Goal: Find specific page/section: Find specific page/section

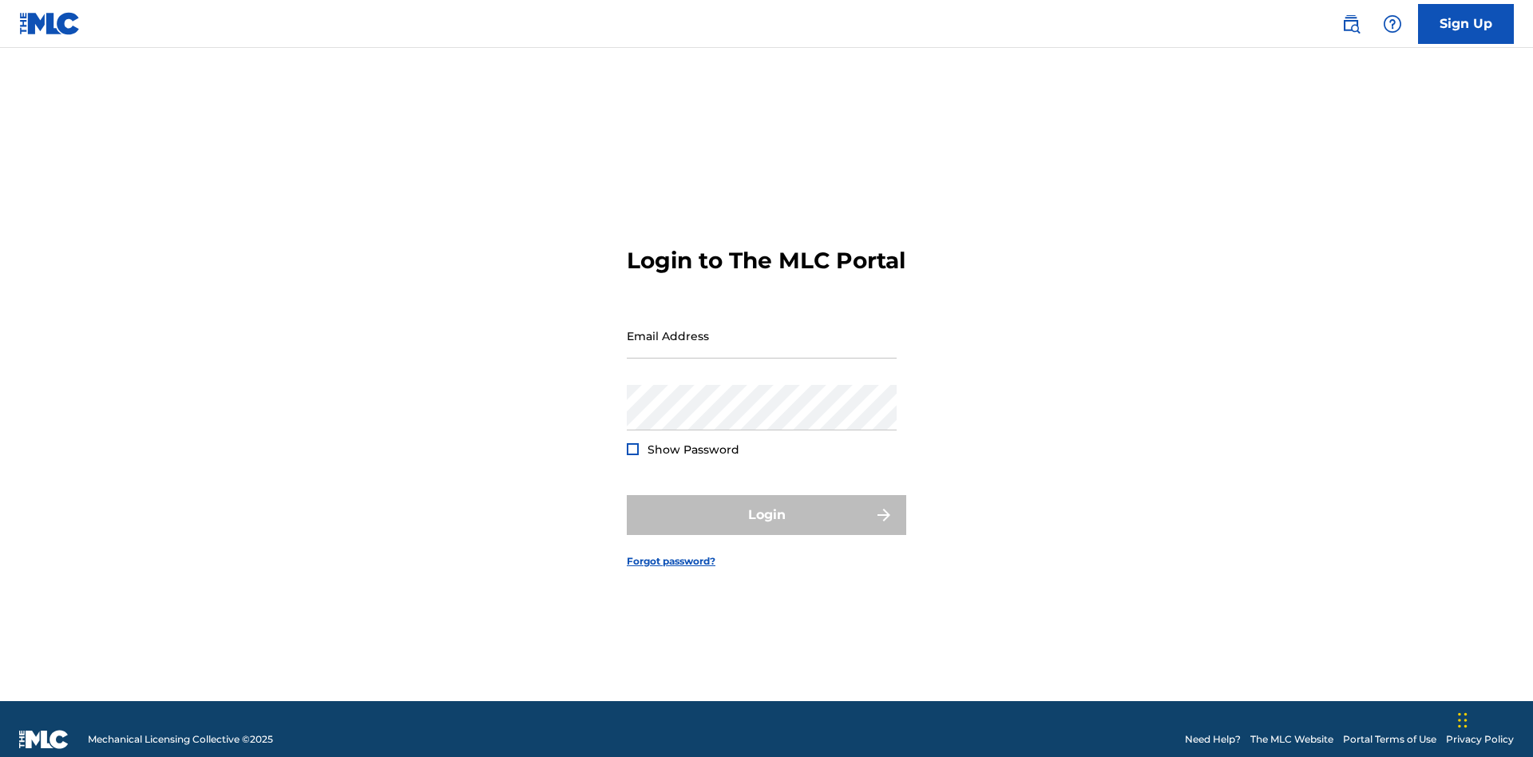
scroll to position [21, 0]
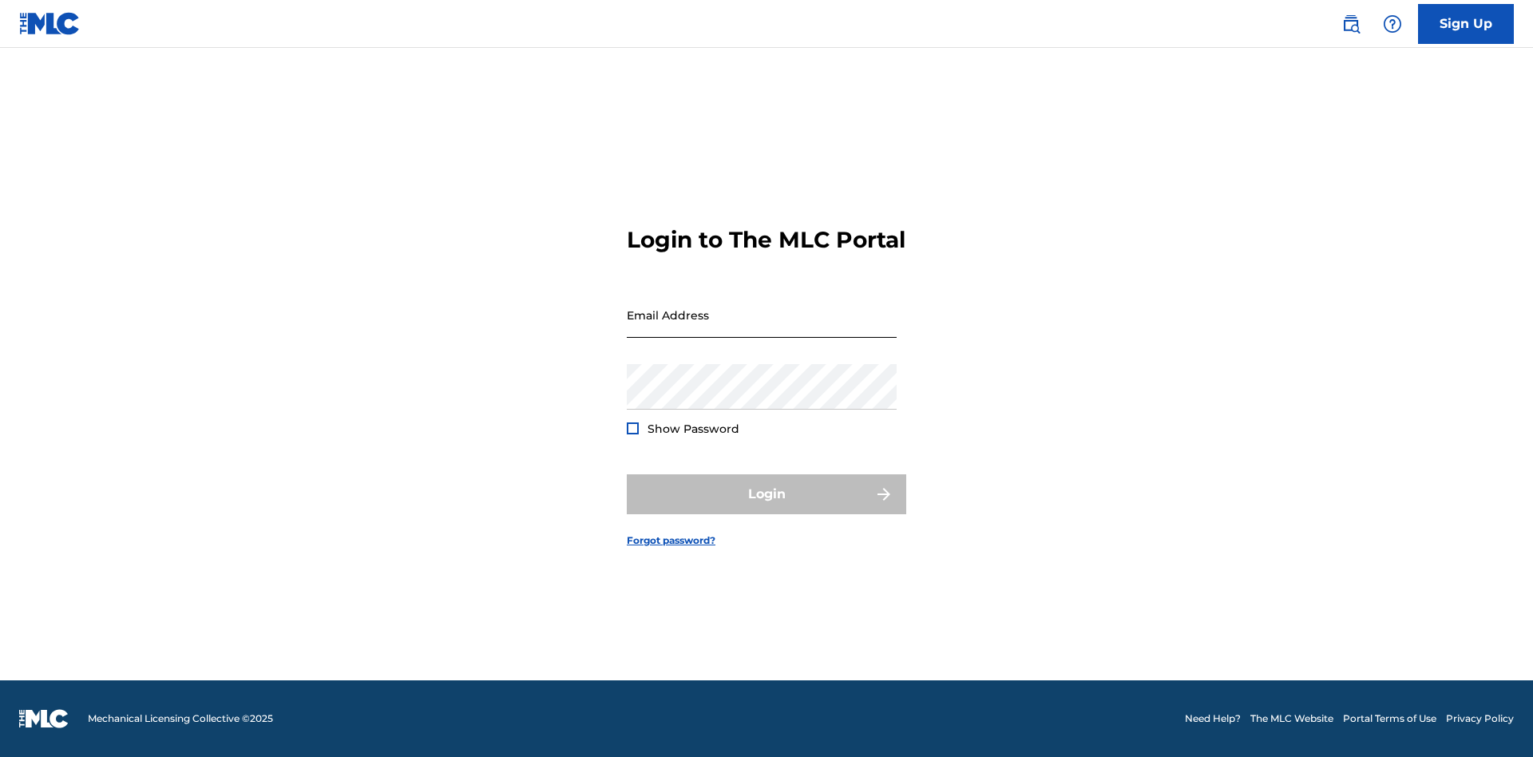
click at [762, 328] on input "Email Address" at bounding box center [762, 315] width 270 height 46
type input "[EMAIL_ADDRESS][DOMAIN_NAME]"
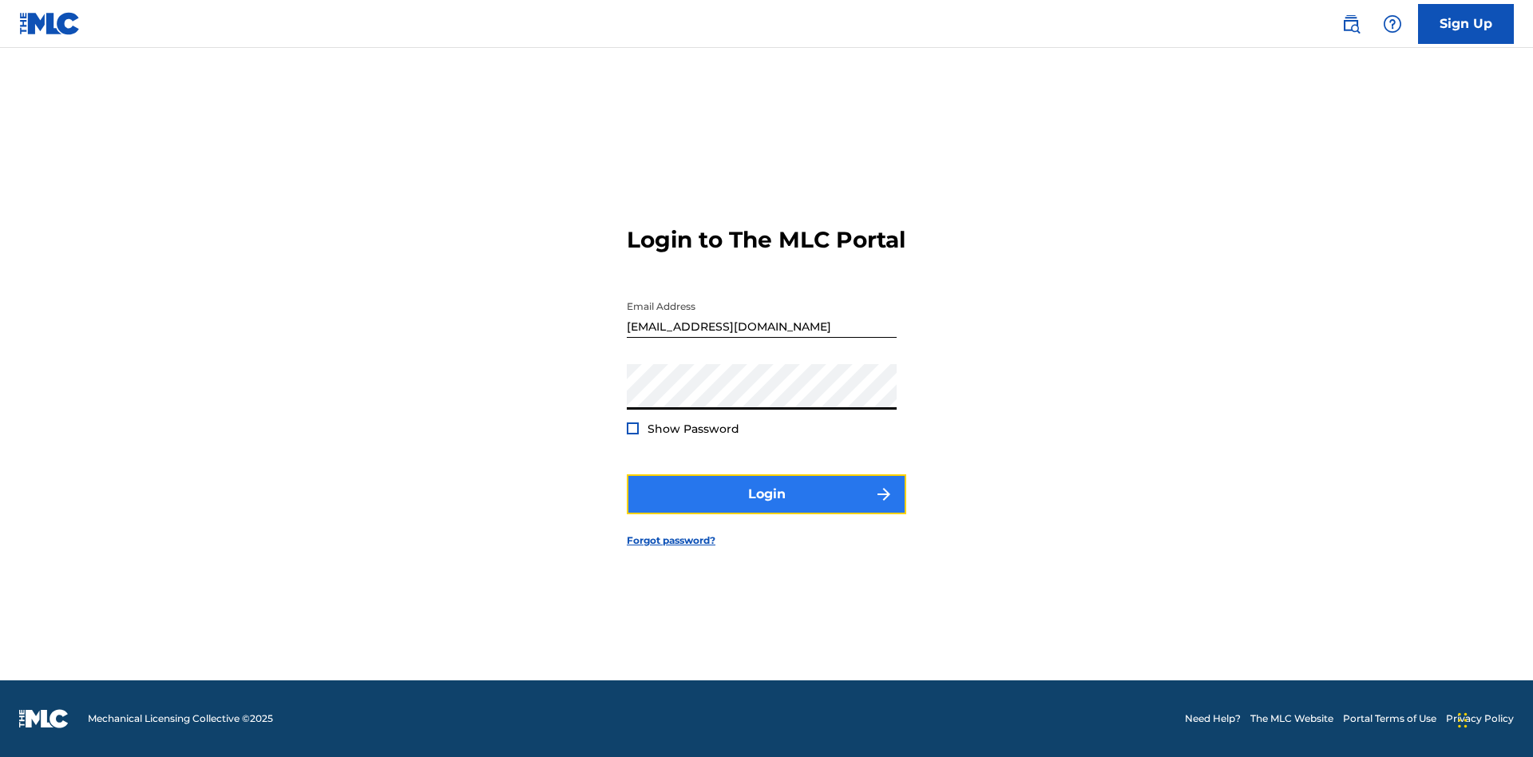
click at [767, 508] on button "Login" at bounding box center [767, 494] width 280 height 40
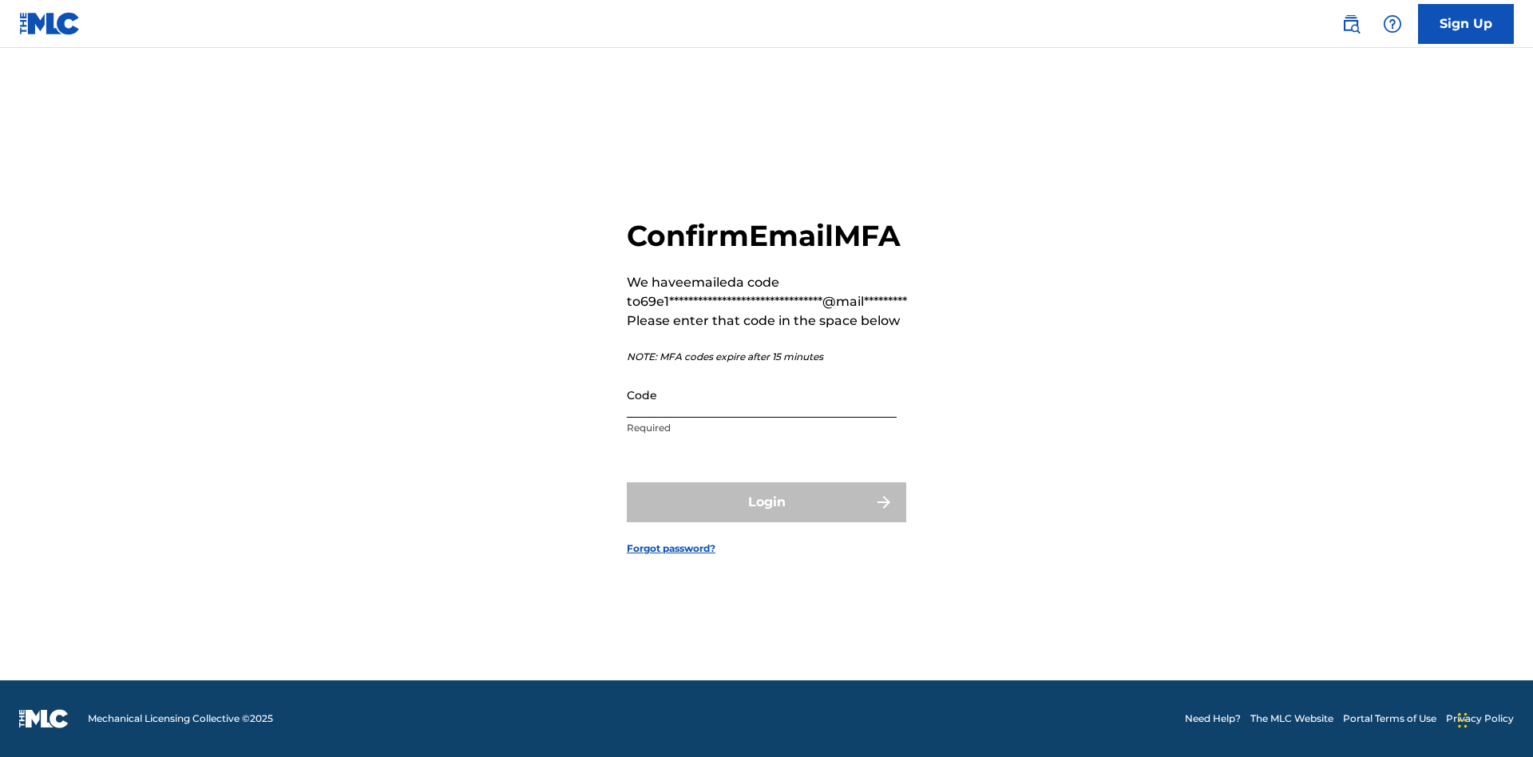
click at [762, 395] on input "Code" at bounding box center [762, 395] width 270 height 46
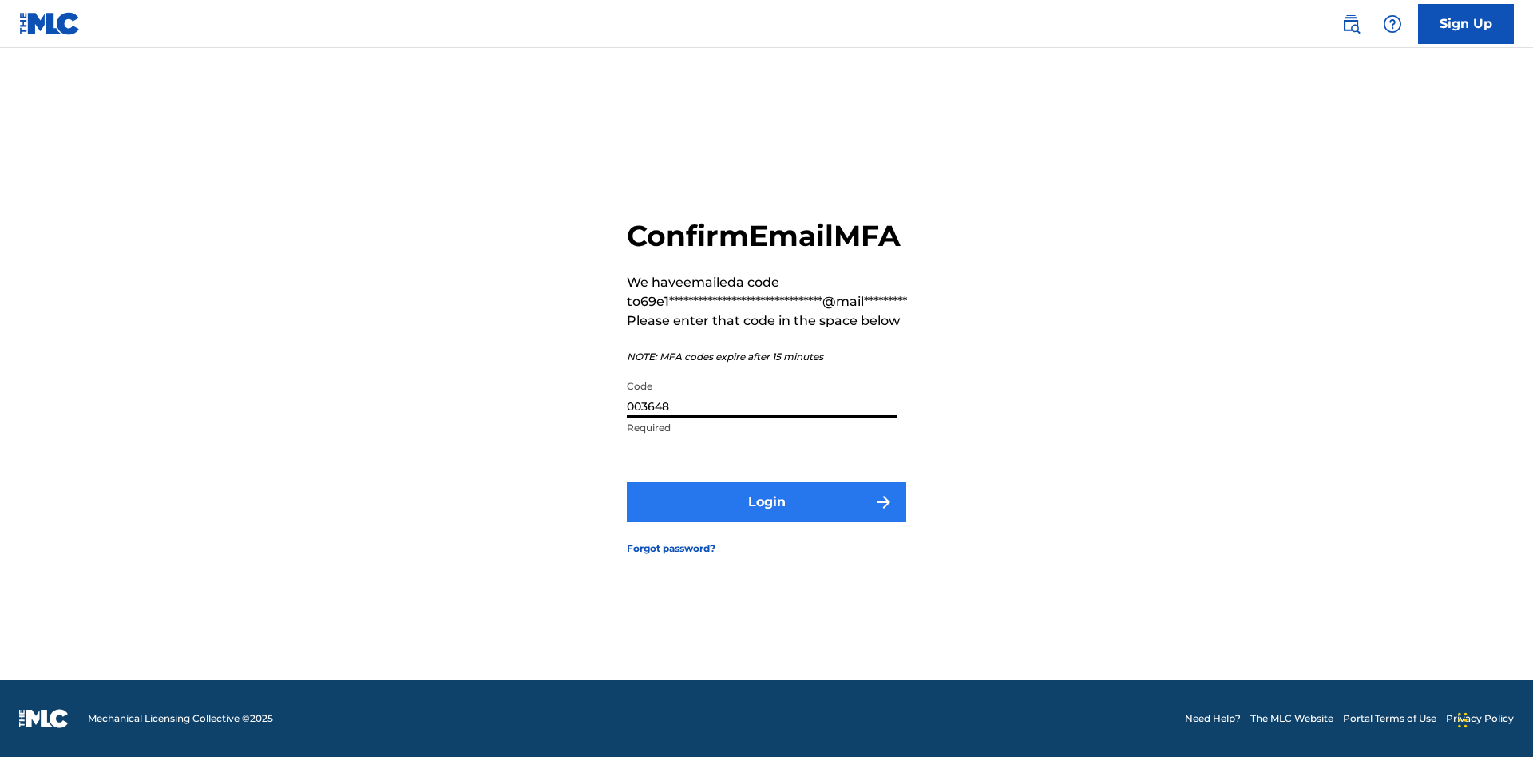
type input "003648"
click at [767, 502] on button "Login" at bounding box center [767, 502] width 280 height 40
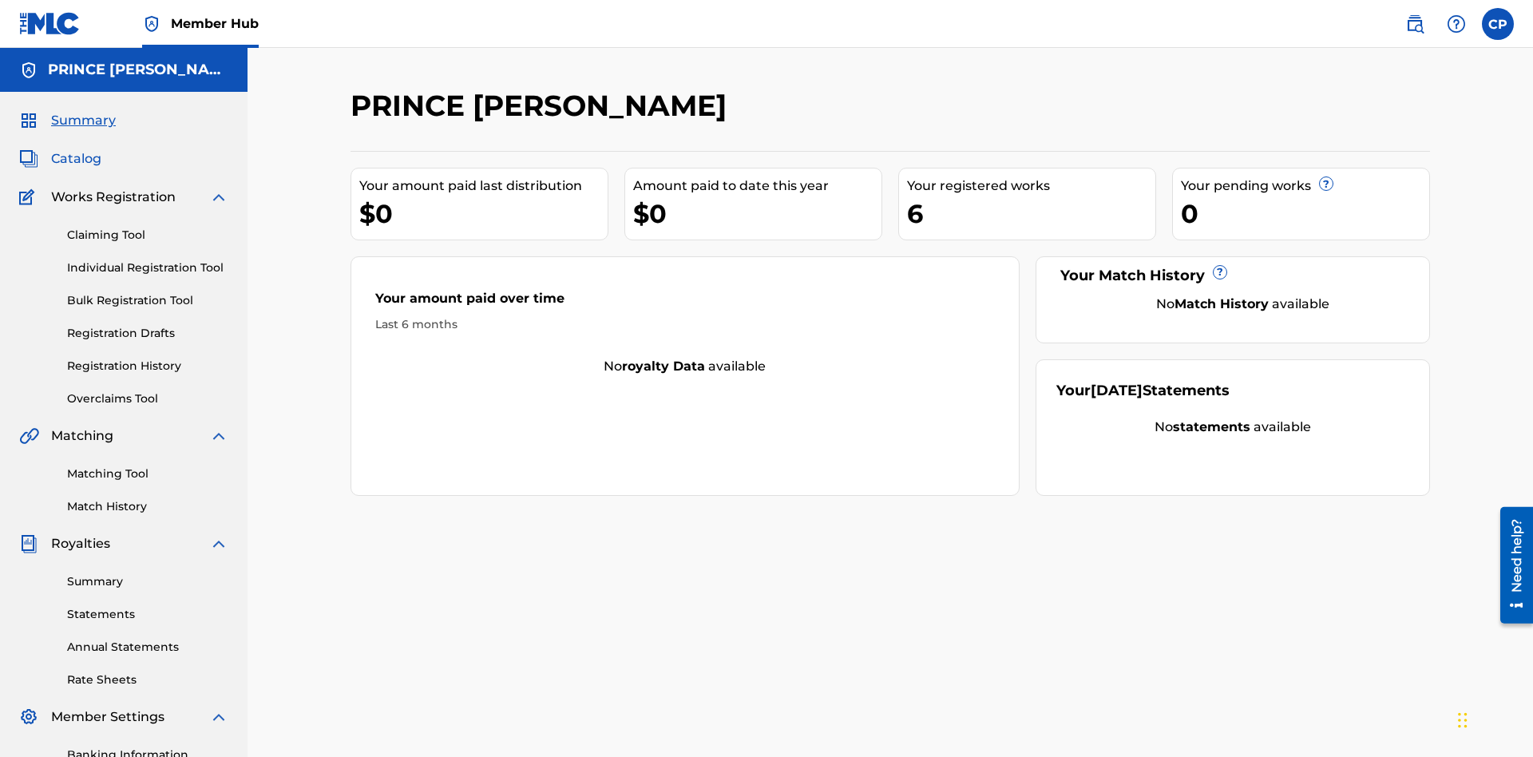
click at [76, 149] on span "Catalog" at bounding box center [76, 158] width 50 height 19
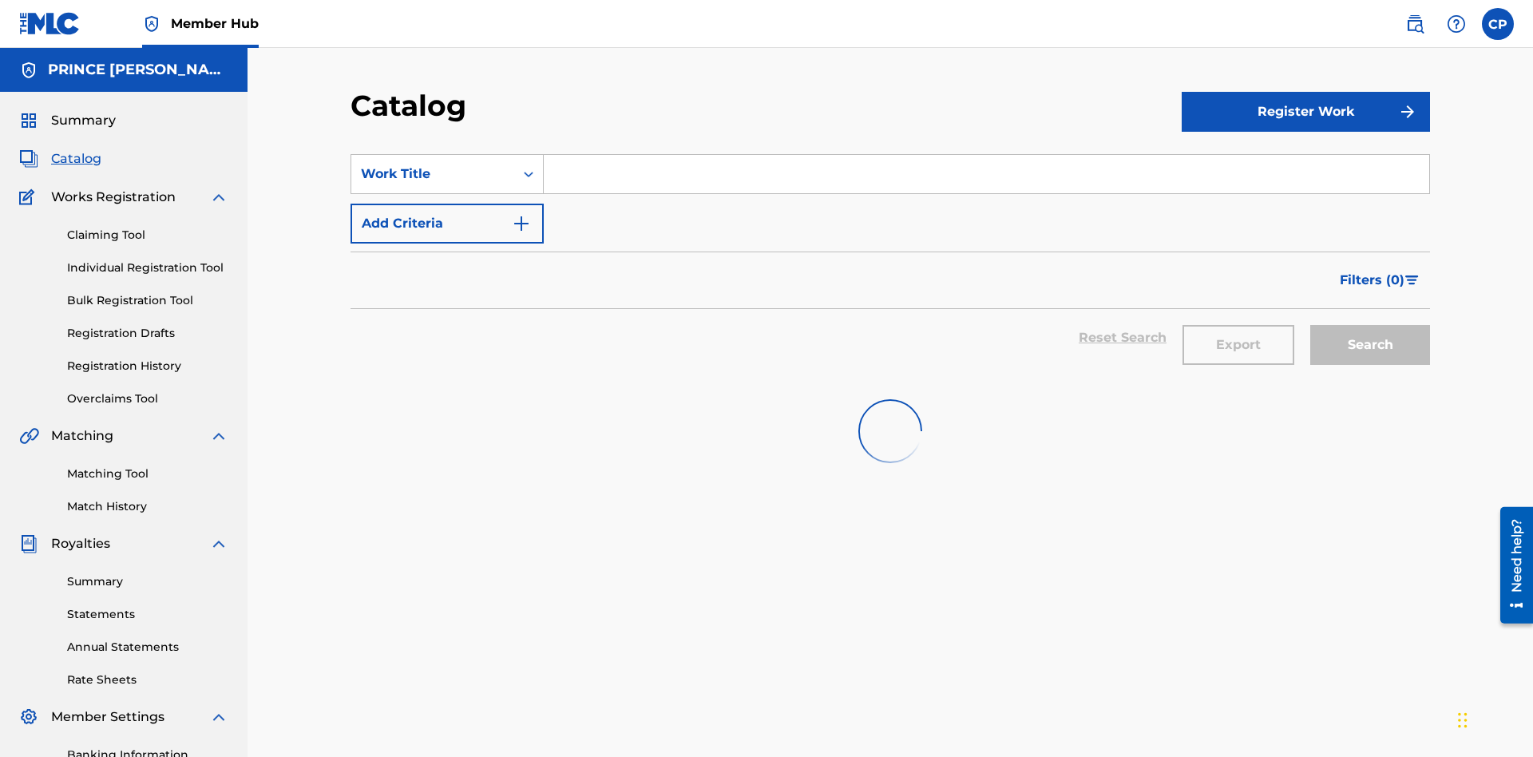
scroll to position [63, 0]
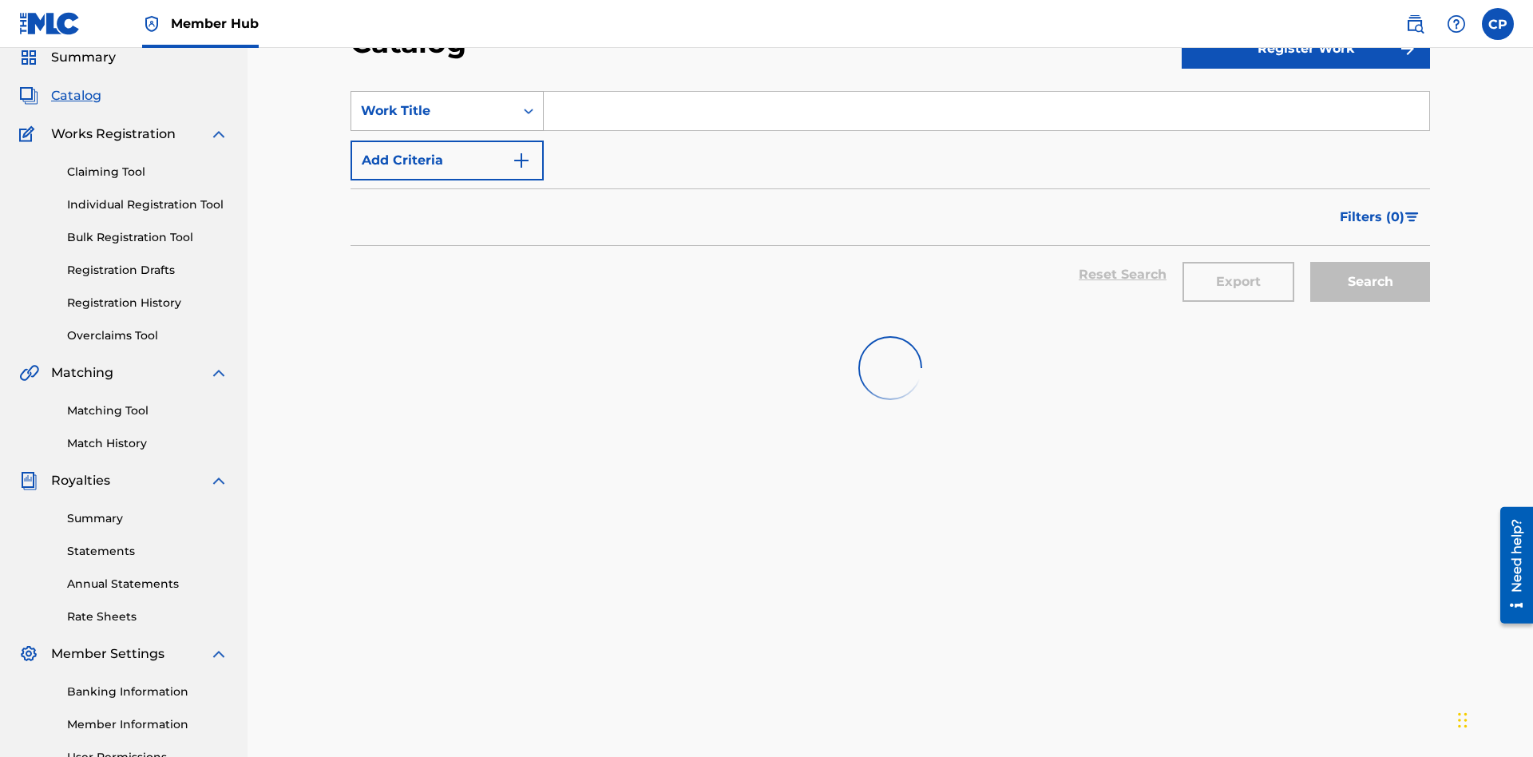
click at [433, 111] on div "Work Title" at bounding box center [433, 110] width 144 height 19
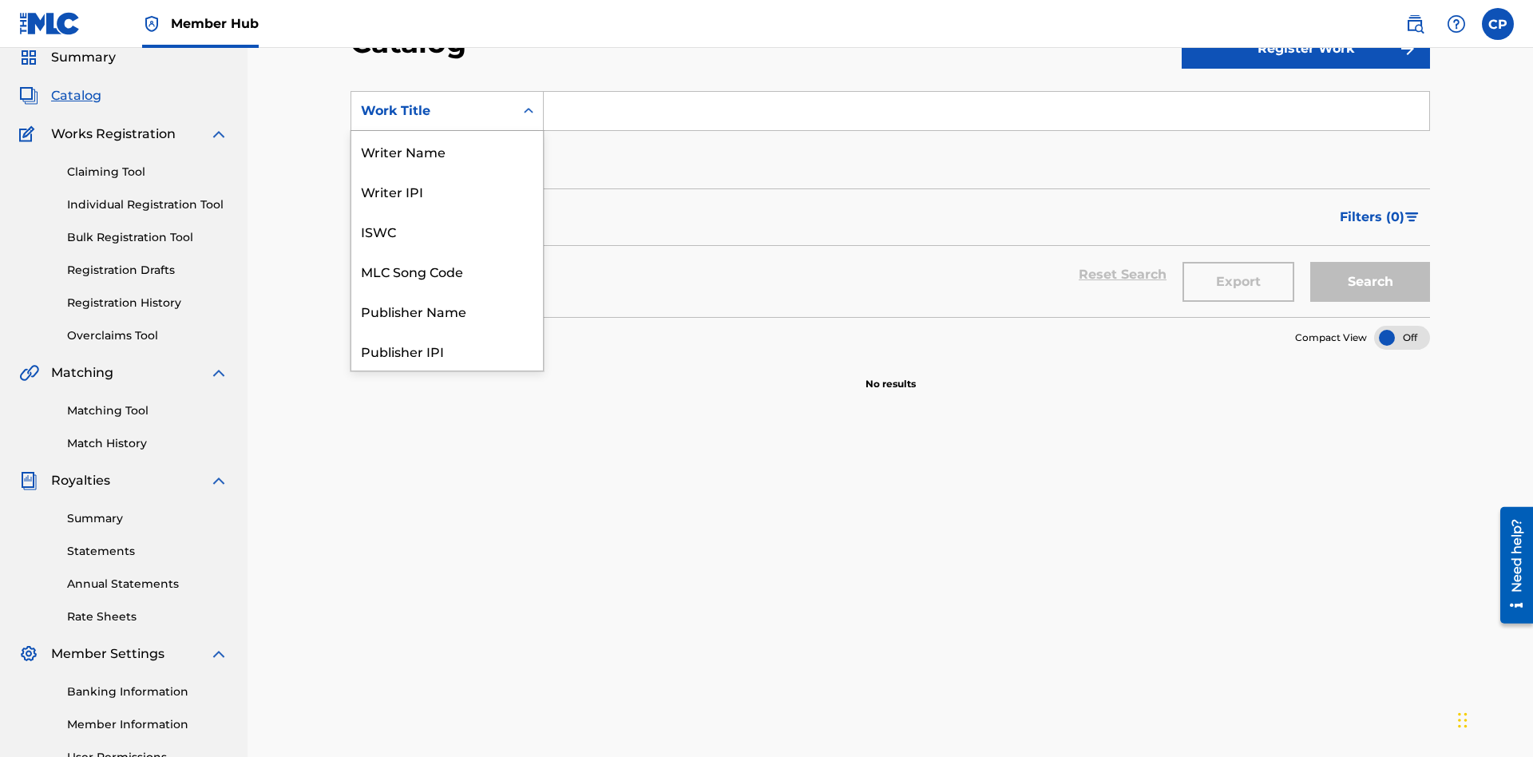
scroll to position [240, 0]
click at [447, 351] on div "Work Title" at bounding box center [447, 351] width 192 height 40
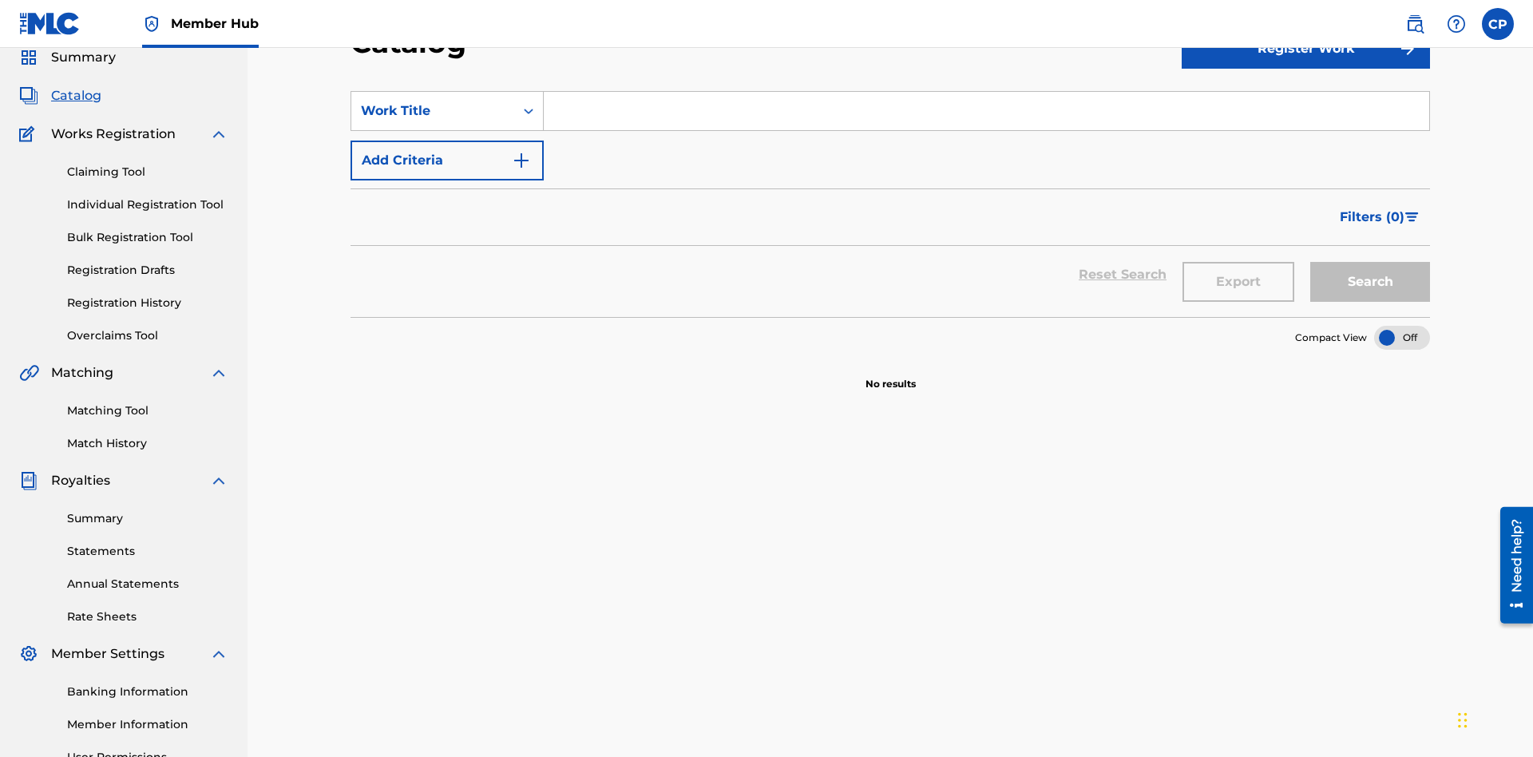
scroll to position [59, 0]
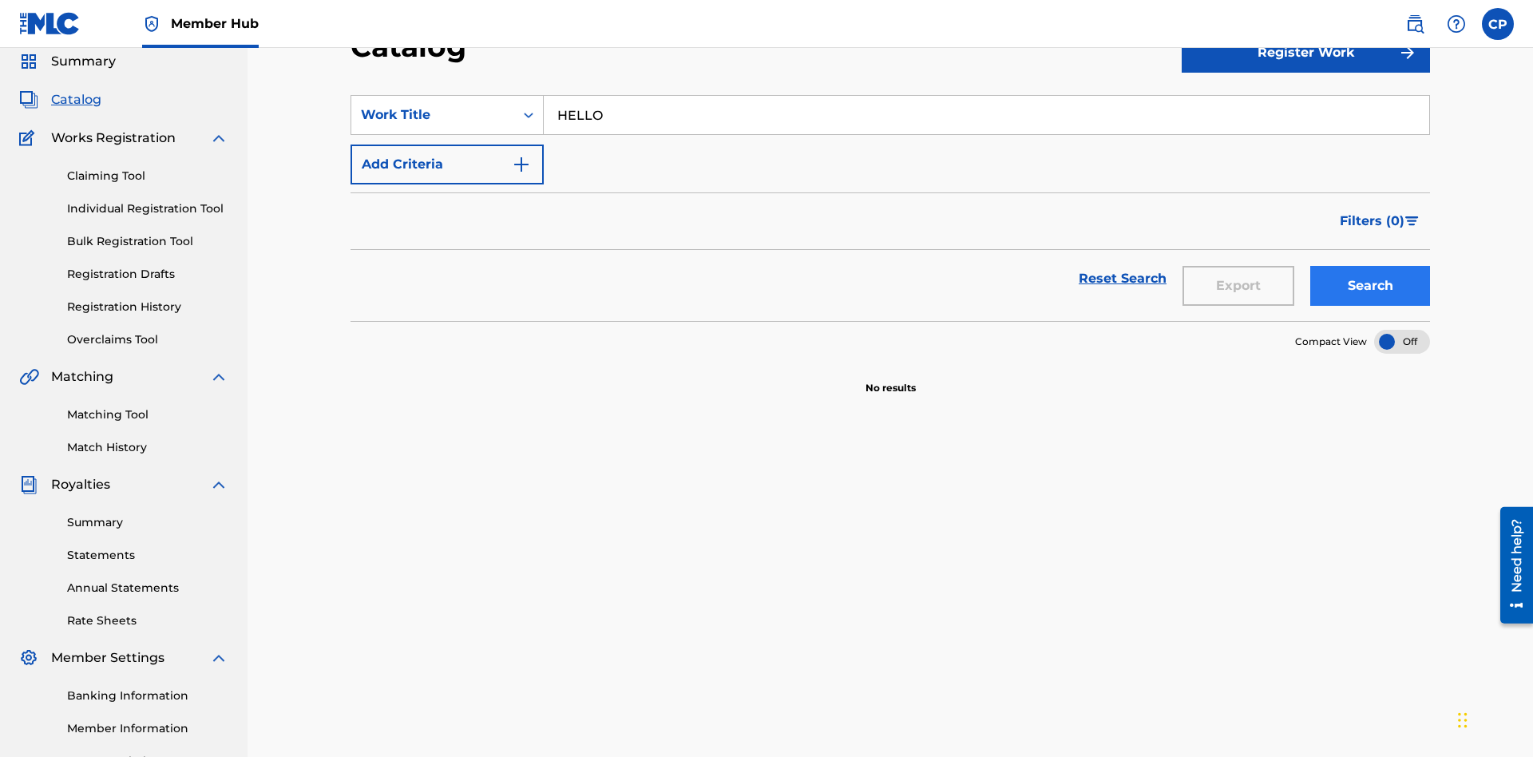
type input "HELLO"
click at [1370, 266] on button "Search" at bounding box center [1371, 286] width 120 height 40
